Goal: Information Seeking & Learning: Learn about a topic

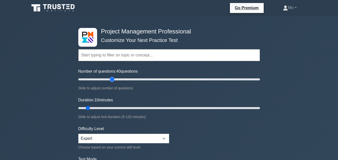
drag, startPoint x: 91, startPoint y: 79, endPoint x: 112, endPoint y: 76, distance: 20.7
type input "40"
click at [112, 77] on input "Number of questions: 40 questions" at bounding box center [169, 80] width 182 height 6
drag, startPoint x: 88, startPoint y: 107, endPoint x: 194, endPoint y: 108, distance: 106.1
type input "80"
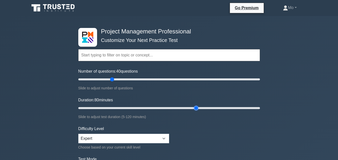
click at [194, 108] on input "Duration: 80 minutes" at bounding box center [169, 108] width 182 height 6
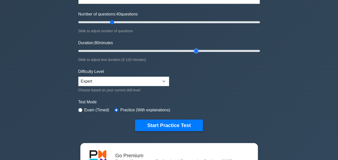
scroll to position [50, 0]
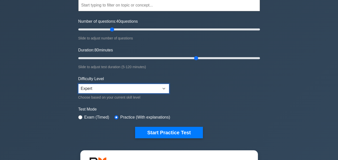
click at [111, 89] on select "Beginner Intermediate Expert" at bounding box center [123, 89] width 91 height 10
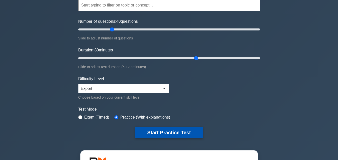
click at [164, 134] on button "Start Practice Test" at bounding box center [169, 133] width 68 height 12
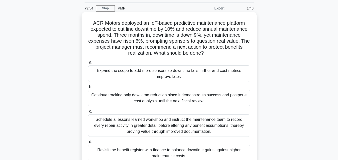
scroll to position [8, 0]
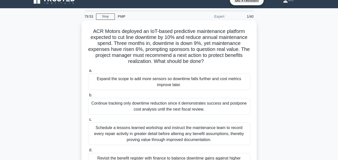
drag, startPoint x: 197, startPoint y: 121, endPoint x: 86, endPoint y: 32, distance: 142.2
click at [86, 32] on div "ACR Motors deployed an IoT-based predictive maintenance platform expected to cu…" at bounding box center [169, 102] width 171 height 161
copy div "ACR Motors deployed an IoT-based predictive maintenance platform expected to cu…"
click at [116, 131] on div "Schedule a lessons learned workshop and instruct the maintenance team to record…" at bounding box center [169, 134] width 162 height 23
click at [88, 122] on input "c. Schedule a lessons learned workshop and instruct the maintenance team to rec…" at bounding box center [88, 119] width 0 height 3
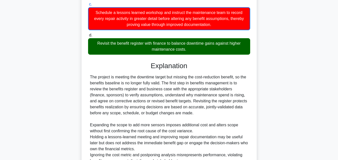
scroll to position [173, 0]
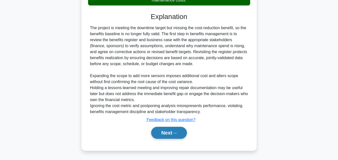
click at [174, 132] on button "Next" at bounding box center [169, 133] width 36 height 12
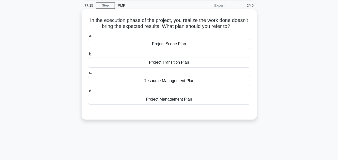
scroll to position [0, 0]
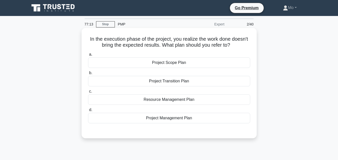
drag, startPoint x: 217, startPoint y: 125, endPoint x: 85, endPoint y: 35, distance: 160.0
click at [85, 35] on div "In the execution phase of the project, you realize the work done doesn't bring …" at bounding box center [169, 83] width 171 height 107
copy div "In the execution phase of the project, you realize the work done doesn't bring …"
click at [136, 115] on div "Project Management Plan" at bounding box center [169, 118] width 162 height 11
click at [88, 112] on input "d. Project Management Plan" at bounding box center [88, 110] width 0 height 3
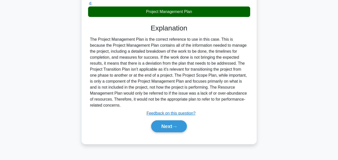
scroll to position [110, 0]
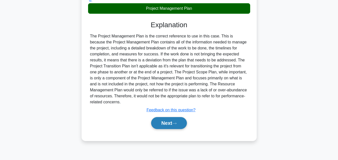
click at [163, 124] on button "Next" at bounding box center [169, 123] width 36 height 12
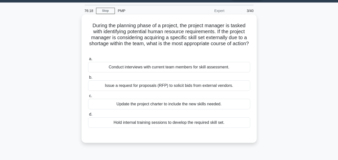
scroll to position [10, 0]
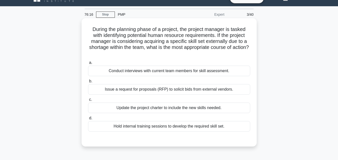
drag, startPoint x: 233, startPoint y: 125, endPoint x: 82, endPoint y: 28, distance: 179.1
click at [82, 28] on div "During the planning phase of a project, the project manager is tasked with iden…" at bounding box center [169, 82] width 175 height 129
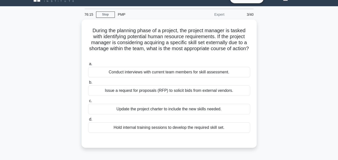
copy div "During the planning phase of a project, the project manager is tasked with iden…"
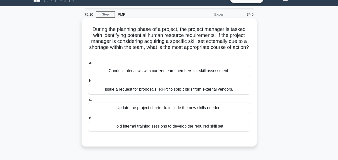
click at [143, 91] on div "Issue a request for proposals (RFP) to solicit bids from external vendors." at bounding box center [169, 89] width 162 height 11
click at [88, 83] on input "b. Issue a request for proposals (RFP) to solicit bids from external vendors." at bounding box center [88, 81] width 0 height 3
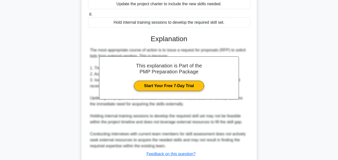
scroll to position [148, 0]
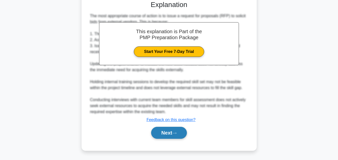
click at [185, 135] on button "Next" at bounding box center [169, 133] width 36 height 12
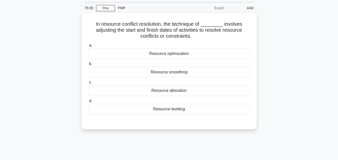
scroll to position [0, 0]
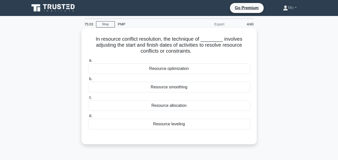
drag, startPoint x: 192, startPoint y: 127, endPoint x: 85, endPoint y: 41, distance: 137.2
click at [85, 41] on div "In resource conflict resolution, the technique of ________ involves adjusting t…" at bounding box center [169, 86] width 171 height 113
copy div "In resource conflict resolution, the technique of ________ involves adjusting t…"
click at [167, 124] on div "Resource leveling" at bounding box center [169, 124] width 162 height 11
click at [88, 118] on input "d. Resource leveling" at bounding box center [88, 116] width 0 height 3
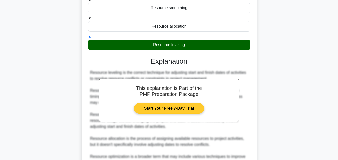
scroll to position [136, 0]
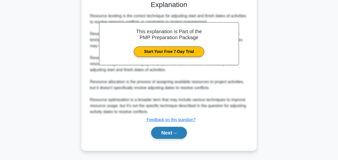
click at [176, 136] on button "Next" at bounding box center [169, 133] width 36 height 12
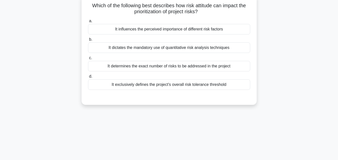
scroll to position [10, 0]
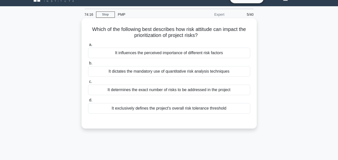
drag, startPoint x: 232, startPoint y: 114, endPoint x: 83, endPoint y: 21, distance: 175.4
click at [83, 21] on div "Which of the following best describes how risk attitude can impact the prioriti…" at bounding box center [169, 73] width 175 height 111
copy div "Which of the following best describes how risk attitude can impact the prioriti…"
click at [129, 52] on div "It influences the perceived importance of different risk factors" at bounding box center [169, 53] width 162 height 11
click at [88, 47] on input "a. It influences the perceived importance of different risk factors" at bounding box center [88, 44] width 0 height 3
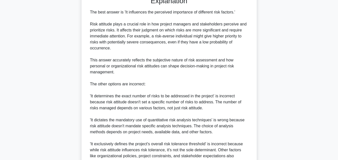
scroll to position [178, 0]
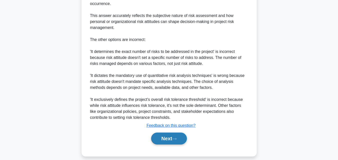
click at [183, 135] on button "Next" at bounding box center [169, 139] width 36 height 12
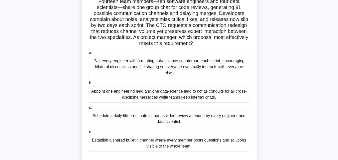
scroll to position [35, 0]
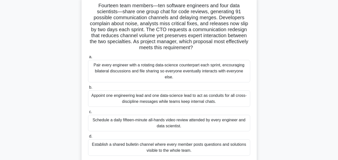
drag, startPoint x: 211, startPoint y: 148, endPoint x: 79, endPoint y: 7, distance: 192.8
click at [79, 7] on div "Fourteen team members—ten software engineers and four data scientists—share one…" at bounding box center [169, 85] width 285 height 183
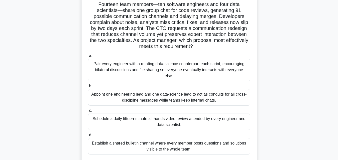
scroll to position [10, 0]
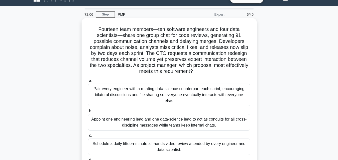
copy div "Fourteen team members—ten software engineers and four data scientists—share one…"
click at [131, 114] on div "Appoint one engineering lead and one data-science lead to act as conduits for a…" at bounding box center [169, 122] width 162 height 17
click at [88, 110] on input "b. Appoint one engineering lead and one data-science lead to act as conduits fo…" at bounding box center [88, 111] width 0 height 3
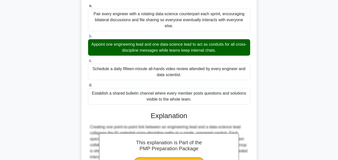
scroll to position [184, 0]
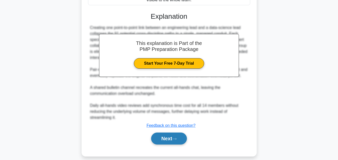
click at [171, 133] on button "Next" at bounding box center [169, 139] width 36 height 12
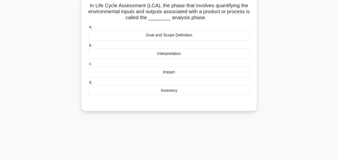
scroll to position [10, 0]
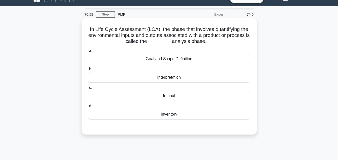
drag, startPoint x: 184, startPoint y: 116, endPoint x: 81, endPoint y: 29, distance: 135.1
click at [82, 29] on div "In Life Cycle Assessment (LCA), the phase that involves quantifying the environ…" at bounding box center [169, 76] width 175 height 117
copy div "In Life Cycle Assessment (LCA), the phase that involves quantifying the environ…"
click at [173, 118] on div "Inventory" at bounding box center [169, 114] width 162 height 11
click at [88, 108] on input "d. Inventory" at bounding box center [88, 106] width 0 height 3
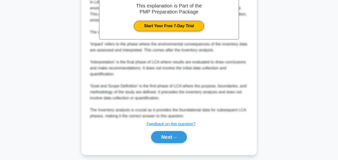
scroll to position [166, 0]
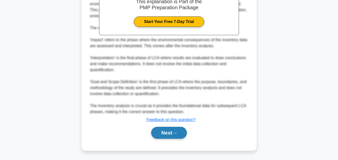
click at [176, 136] on button "Next" at bounding box center [169, 133] width 36 height 12
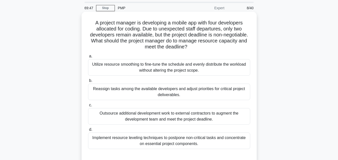
scroll to position [25, 0]
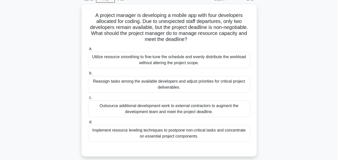
drag, startPoint x: 209, startPoint y: 139, endPoint x: 48, endPoint y: 17, distance: 201.6
click at [48, 17] on div "A project manager is developing a mobile app with four developers allocated for…" at bounding box center [169, 83] width 285 height 159
copy div "A project manager is developing a mobile app with four developers allocated for…"
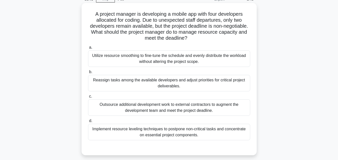
click at [152, 106] on div "Outsource additional development work to external contractors to augment the de…" at bounding box center [169, 108] width 162 height 17
click at [88, 98] on input "c. Outsource additional development work to external contractors to augment the…" at bounding box center [88, 96] width 0 height 3
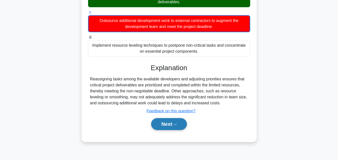
scroll to position [110, 0]
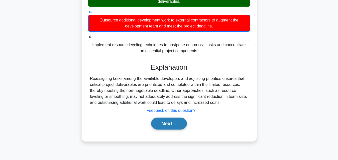
click at [175, 124] on icon at bounding box center [174, 124] width 5 height 3
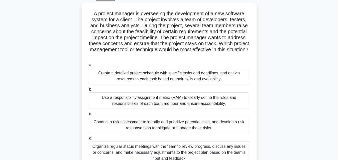
scroll to position [4, 0]
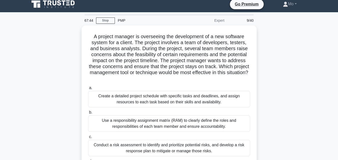
drag, startPoint x: 192, startPoint y: 130, endPoint x: 80, endPoint y: 30, distance: 150.3
click at [80, 30] on div "A project manager is overseeing the development of a new software system for a …" at bounding box center [169, 117] width 285 height 183
copy div "A project manager is overseeing the development of a new software system for a …"
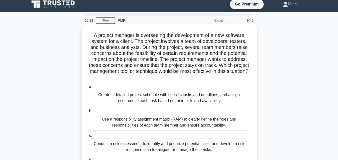
click at [140, 142] on div "Conduct a risk assessment to identify and prioritize potential risks, and devel…" at bounding box center [169, 147] width 162 height 17
click at [88, 138] on input "c. Conduct a risk assessment to identify and prioritize potential risks, and de…" at bounding box center [88, 135] width 0 height 3
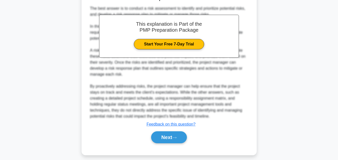
scroll to position [208, 0]
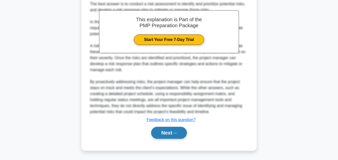
click at [177, 134] on icon at bounding box center [174, 133] width 5 height 3
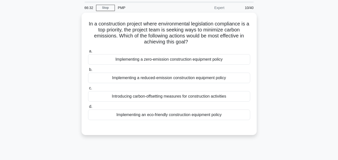
scroll to position [0, 0]
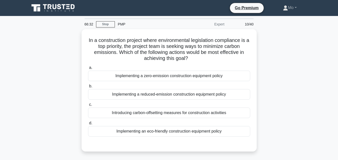
drag, startPoint x: 229, startPoint y: 101, endPoint x: 73, endPoint y: 40, distance: 166.9
click at [73, 40] on div "In a construction project where environmental legislation compliance is a top p…" at bounding box center [169, 93] width 285 height 129
copy div "In a construction project where environmental legislation compliance is a top p…"
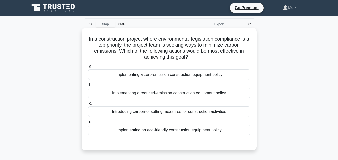
click at [126, 74] on div "Implementing a zero-emission construction equipment policy" at bounding box center [169, 75] width 162 height 11
click at [88, 68] on input "a. Implementing a zero-emission construction equipment policy" at bounding box center [88, 66] width 0 height 3
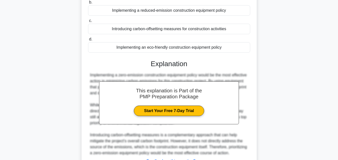
scroll to position [124, 0]
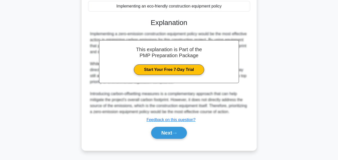
click at [173, 140] on div "Next" at bounding box center [169, 133] width 162 height 16
click at [171, 134] on button "Next" at bounding box center [169, 133] width 36 height 12
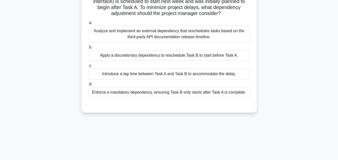
scroll to position [10, 0]
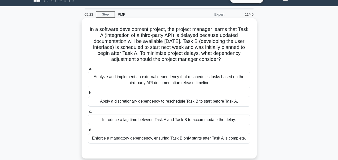
drag, startPoint x: 250, startPoint y: 135, endPoint x: 82, endPoint y: 29, distance: 198.5
click at [82, 29] on div "In a software development project, the project manager learns that Task A (inte…" at bounding box center [169, 88] width 175 height 141
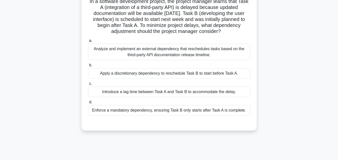
scroll to position [60, 0]
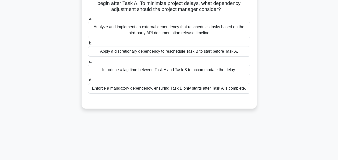
click at [121, 53] on div "Apply a discretionary dependency to reschedule Task B to start before Task A." at bounding box center [169, 51] width 162 height 11
click at [88, 45] on input "b. Apply a discretionary dependency to reschedule Task B to start before Task A." at bounding box center [88, 43] width 0 height 3
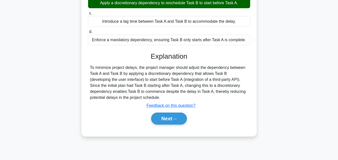
scroll to position [110, 0]
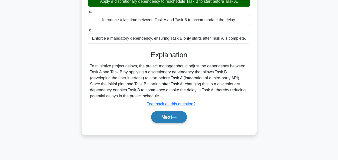
click at [181, 118] on button "Next" at bounding box center [169, 117] width 36 height 12
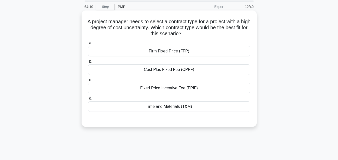
scroll to position [10, 0]
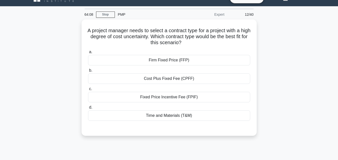
drag, startPoint x: 210, startPoint y: 117, endPoint x: 79, endPoint y: 32, distance: 156.0
click at [79, 32] on div "A project manager needs to select a contract type for a project with a high deg…" at bounding box center [169, 81] width 285 height 123
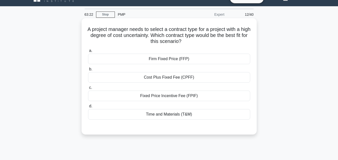
click at [136, 76] on div "Cost Plus Fixed Fee (CPFF)" at bounding box center [169, 77] width 162 height 11
click at [88, 71] on input "b. Cost Plus Fixed Fee (CPFF)" at bounding box center [88, 69] width 0 height 3
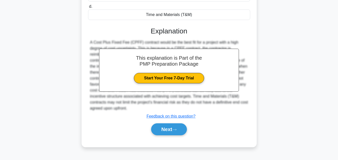
scroll to position [110, 0]
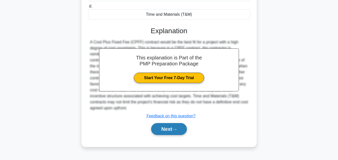
click at [175, 131] on icon at bounding box center [174, 129] width 5 height 3
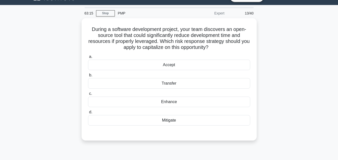
scroll to position [10, 0]
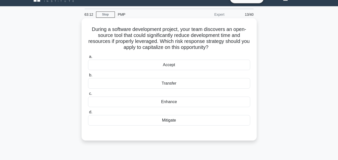
drag, startPoint x: 186, startPoint y: 122, endPoint x: 83, endPoint y: 26, distance: 141.1
click at [83, 26] on div "During a software development project, your team discovers an open-source tool …" at bounding box center [169, 79] width 175 height 123
click at [168, 99] on div "Enhance" at bounding box center [169, 102] width 162 height 11
click at [88, 96] on input "c. Enhance" at bounding box center [88, 93] width 0 height 3
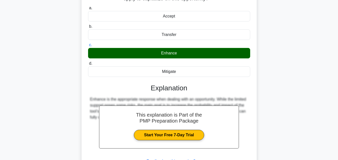
scroll to position [110, 0]
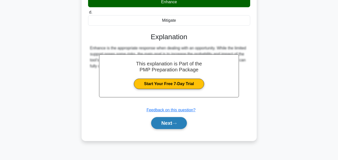
click at [181, 127] on button "Next" at bounding box center [169, 123] width 36 height 12
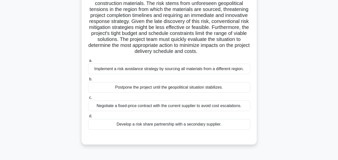
scroll to position [0, 0]
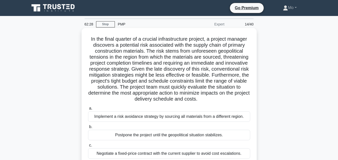
drag, startPoint x: 233, startPoint y: 124, endPoint x: 85, endPoint y: 38, distance: 171.3
click at [85, 38] on div "In the final quarter of a crucial infrastructure project, a project manager dis…" at bounding box center [169, 110] width 171 height 161
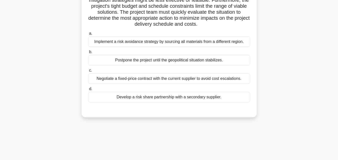
click at [153, 98] on div "Develop a risk share partnership with a secondary supplier." at bounding box center [169, 97] width 162 height 11
click at [88, 91] on input "d. Develop a risk share partnership with a secondary supplier." at bounding box center [88, 89] width 0 height 3
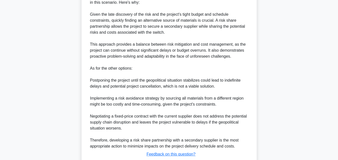
scroll to position [238, 0]
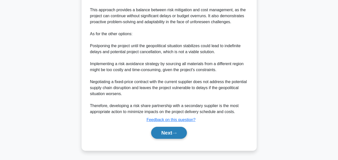
click at [172, 132] on button "Next" at bounding box center [169, 133] width 36 height 12
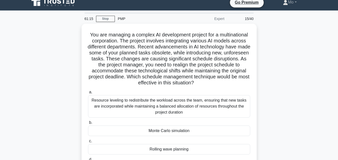
scroll to position [0, 0]
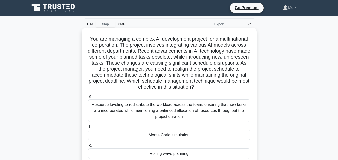
drag, startPoint x: 200, startPoint y: 143, endPoint x: 93, endPoint y: 37, distance: 150.7
click at [93, 37] on div "You are managing a complex AI development project for a multinational corporati…" at bounding box center [169, 110] width 171 height 161
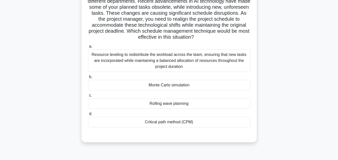
click at [161, 103] on div "Rolling wave planning" at bounding box center [169, 104] width 162 height 11
click at [88, 97] on input "c. Rolling wave planning" at bounding box center [88, 95] width 0 height 3
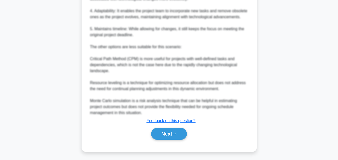
scroll to position [305, 0]
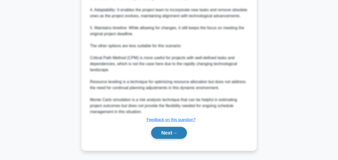
click at [174, 133] on button "Next" at bounding box center [169, 133] width 36 height 12
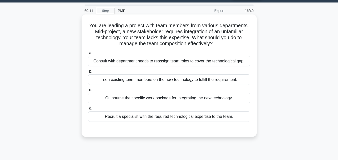
scroll to position [10, 0]
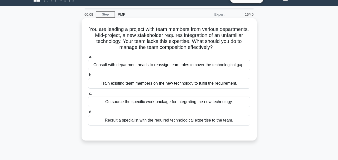
drag, startPoint x: 249, startPoint y: 123, endPoint x: 100, endPoint y: 27, distance: 177.9
click at [100, 27] on div "You are leading a project with team members from various departments. Mid-proje…" at bounding box center [169, 79] width 171 height 119
click at [183, 121] on div "Recruit a specialist with the required technological expertise to the team." at bounding box center [169, 120] width 162 height 11
click at [88, 114] on input "d. Recruit a specialist with the required technological expertise to the team." at bounding box center [88, 112] width 0 height 3
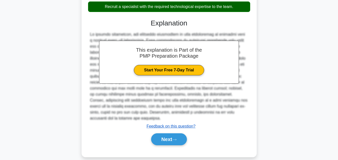
scroll to position [130, 0]
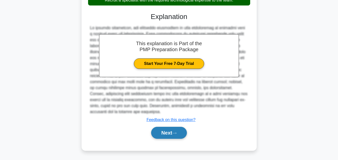
click at [179, 132] on button "Next" at bounding box center [169, 133] width 36 height 12
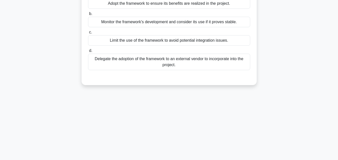
scroll to position [10, 0]
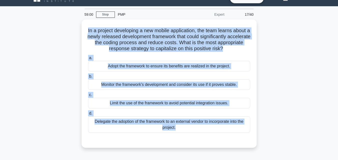
drag, startPoint x: 200, startPoint y: 133, endPoint x: 80, endPoint y: 32, distance: 157.7
click at [80, 32] on div "In a project developing a new mobile application, the team learns about a newly…" at bounding box center [169, 87] width 285 height 135
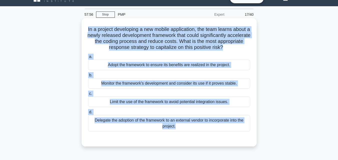
click at [110, 66] on div "Adopt the framework to ensure its benefits are realized in the project." at bounding box center [169, 65] width 162 height 11
click at [88, 59] on input "a. Adopt the framework to ensure its benefits are realized in the project." at bounding box center [88, 56] width 0 height 3
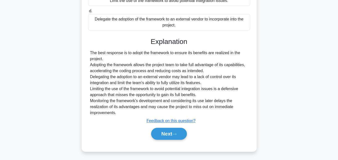
scroll to position [112, 0]
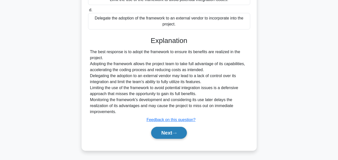
click at [178, 136] on button "Next" at bounding box center [169, 133] width 36 height 12
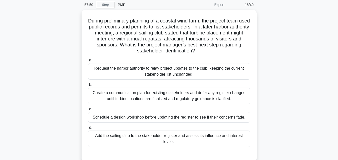
scroll to position [0, 0]
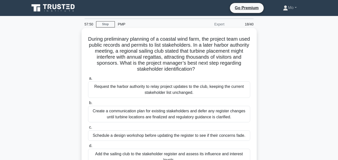
drag, startPoint x: 184, startPoint y: 130, endPoint x: 83, endPoint y: 36, distance: 137.6
click at [84, 36] on div "During preliminary planning of a coastal wind farm, the project team used publi…" at bounding box center [169, 104] width 171 height 149
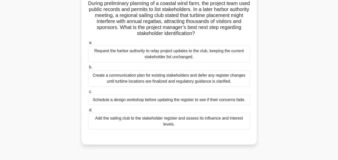
scroll to position [75, 0]
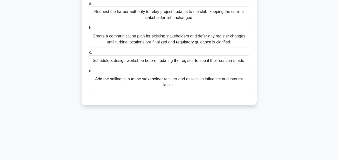
click at [180, 81] on div "Add the sailing club to the stakeholder register and assess its influence and i…" at bounding box center [169, 82] width 162 height 17
click at [88, 73] on input "d. Add the sailing club to the stakeholder register and assess its influence an…" at bounding box center [88, 71] width 0 height 3
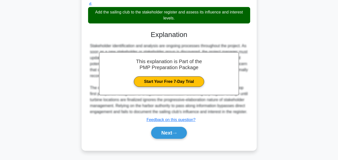
scroll to position [148, 0]
click at [177, 136] on button "Next" at bounding box center [169, 133] width 36 height 12
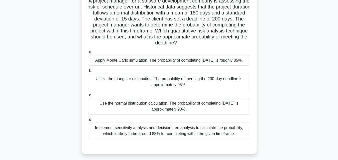
scroll to position [0, 0]
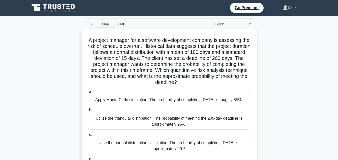
drag, startPoint x: 235, startPoint y: 122, endPoint x: 62, endPoint y: 40, distance: 191.1
click at [62, 40] on div "A project manager for a software development company is assessing the risk of s…" at bounding box center [169, 114] width 285 height 171
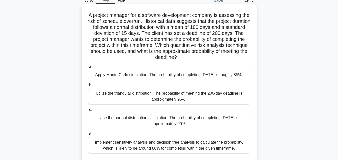
scroll to position [50, 0]
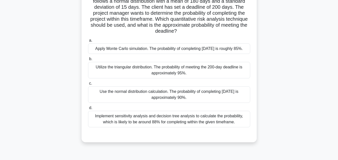
click at [170, 99] on div "Use the normal distribution calculation. The probability of completing within 2…" at bounding box center [169, 95] width 162 height 17
click at [88, 85] on input "c. Use the normal distribution calculation. The probability of completing withi…" at bounding box center [88, 83] width 0 height 3
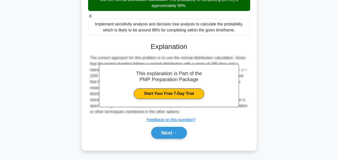
scroll to position [148, 0]
click at [172, 133] on button "Next" at bounding box center [169, 133] width 36 height 12
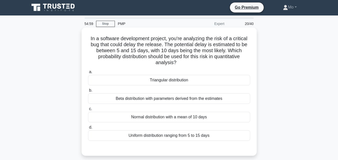
scroll to position [0, 0]
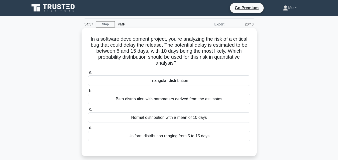
drag, startPoint x: 216, startPoint y: 137, endPoint x: 89, endPoint y: 38, distance: 161.3
click at [89, 38] on div "In a software development project, you're analyzing the risk of a critical bug …" at bounding box center [169, 92] width 171 height 125
click at [159, 84] on div "Triangular distribution" at bounding box center [169, 81] width 162 height 11
click at [88, 74] on input "a. Triangular distribution" at bounding box center [88, 72] width 0 height 3
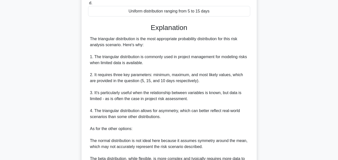
scroll to position [220, 0]
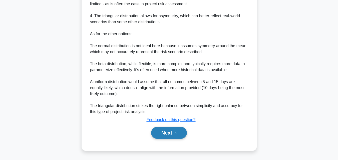
click at [179, 130] on button "Next" at bounding box center [169, 133] width 36 height 12
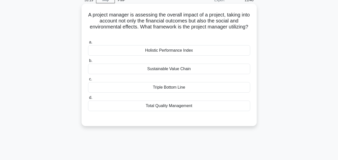
scroll to position [10, 0]
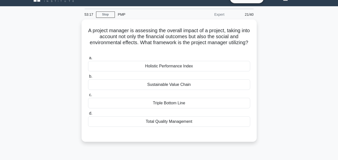
drag, startPoint x: 205, startPoint y: 125, endPoint x: 81, endPoint y: 31, distance: 155.9
click at [81, 31] on div "A project manager is assessing the overall impact of a project, taking into acc…" at bounding box center [169, 84] width 285 height 129
